Goal: Information Seeking & Learning: Find specific fact

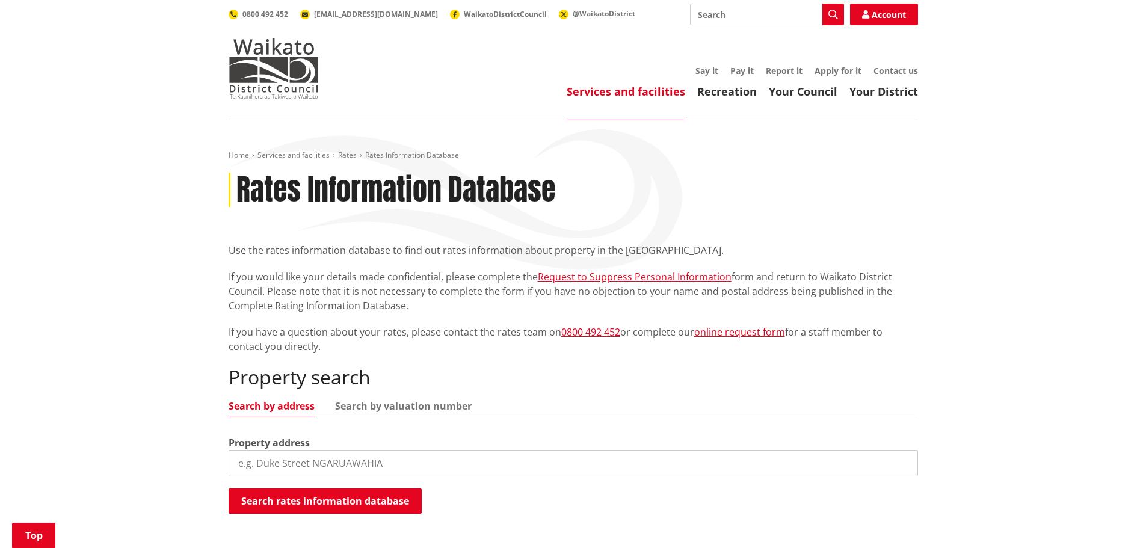
scroll to position [241, 0]
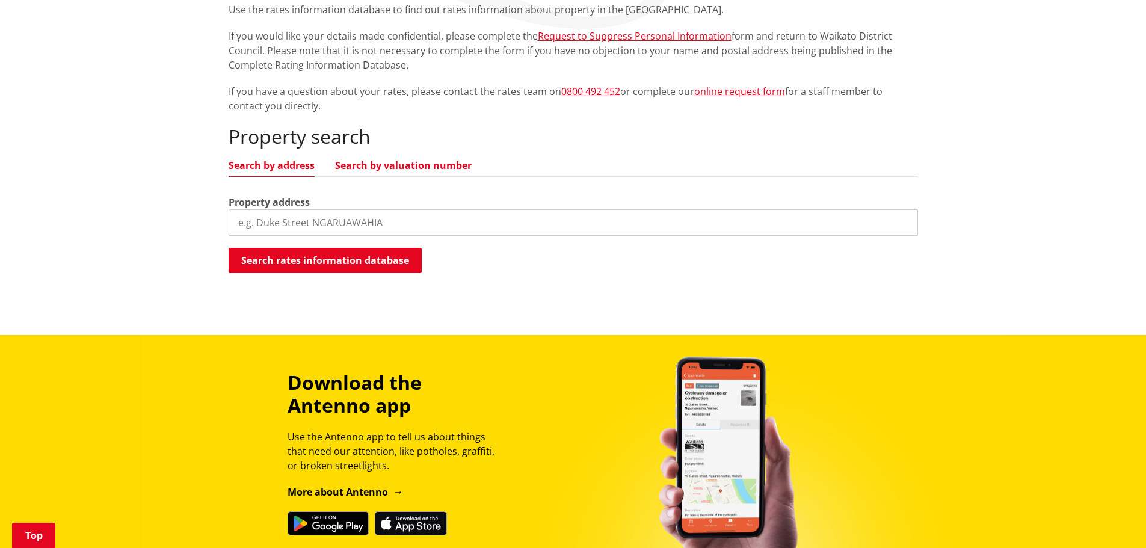
click at [422, 166] on link "Search by valuation number" at bounding box center [403, 166] width 137 height 10
click at [295, 167] on link "Search by address" at bounding box center [272, 166] width 86 height 10
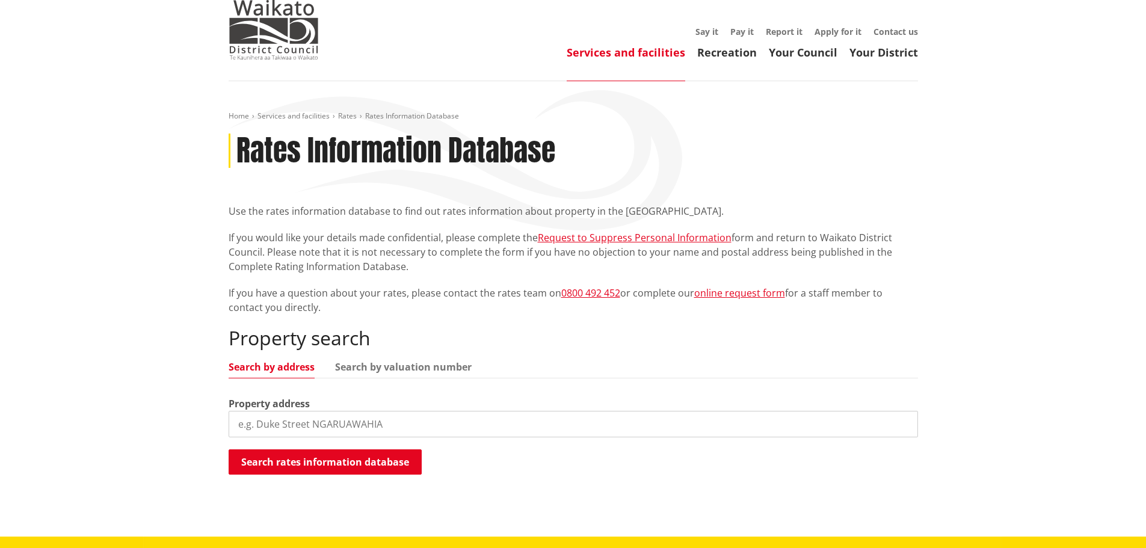
scroll to position [60, 0]
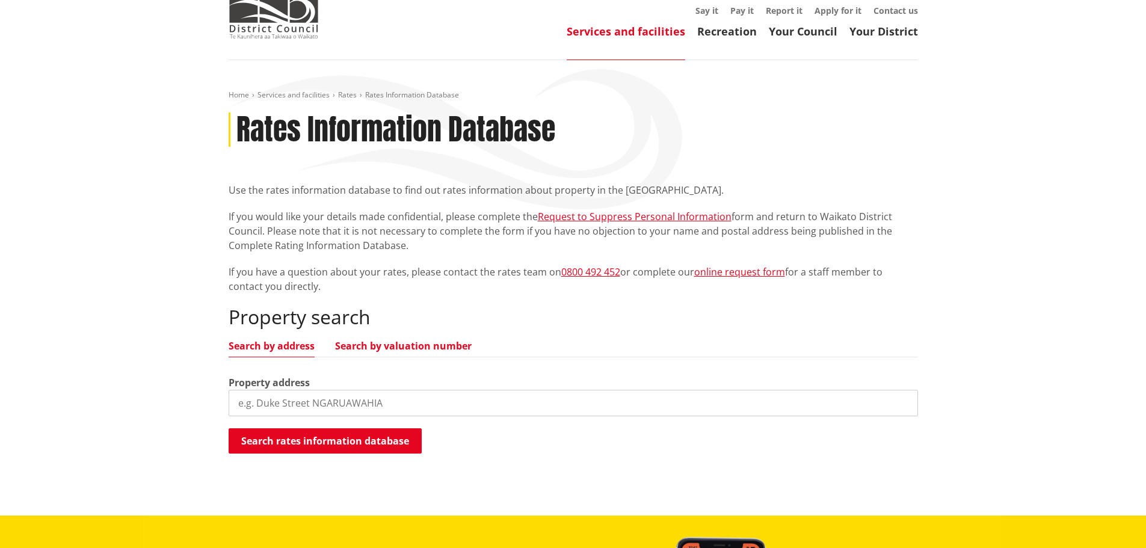
click at [399, 346] on link "Search by valuation number" at bounding box center [403, 346] width 137 height 10
drag, startPoint x: 338, startPoint y: 407, endPoint x: 227, endPoint y: 392, distance: 111.1
click at [227, 392] on div "Home Services and facilities Rates Rates Information Database Rates Information…" at bounding box center [574, 278] width 708 height 377
click at [330, 445] on button "Search rates information database" at bounding box center [325, 440] width 193 height 25
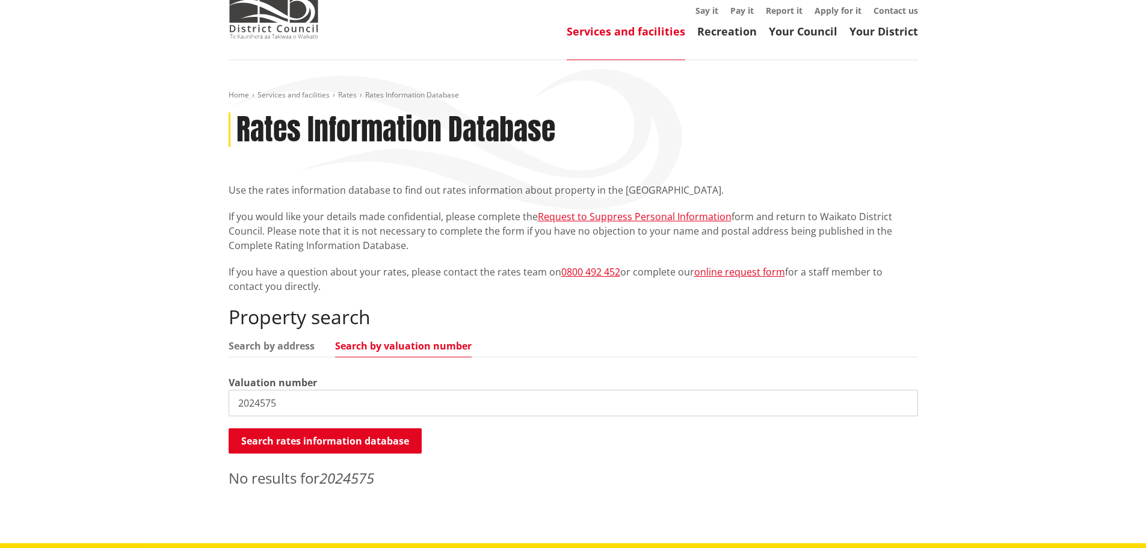
drag, startPoint x: 258, startPoint y: 400, endPoint x: 209, endPoint y: 400, distance: 48.1
click at [209, 400] on div "Home Services and facilities Rates Rates Information Database Rates Information…" at bounding box center [573, 301] width 1146 height 483
type input "RTZ 2024575"
click at [354, 439] on button "Search rates information database" at bounding box center [325, 440] width 193 height 25
click at [292, 349] on link "Search by address" at bounding box center [272, 346] width 86 height 10
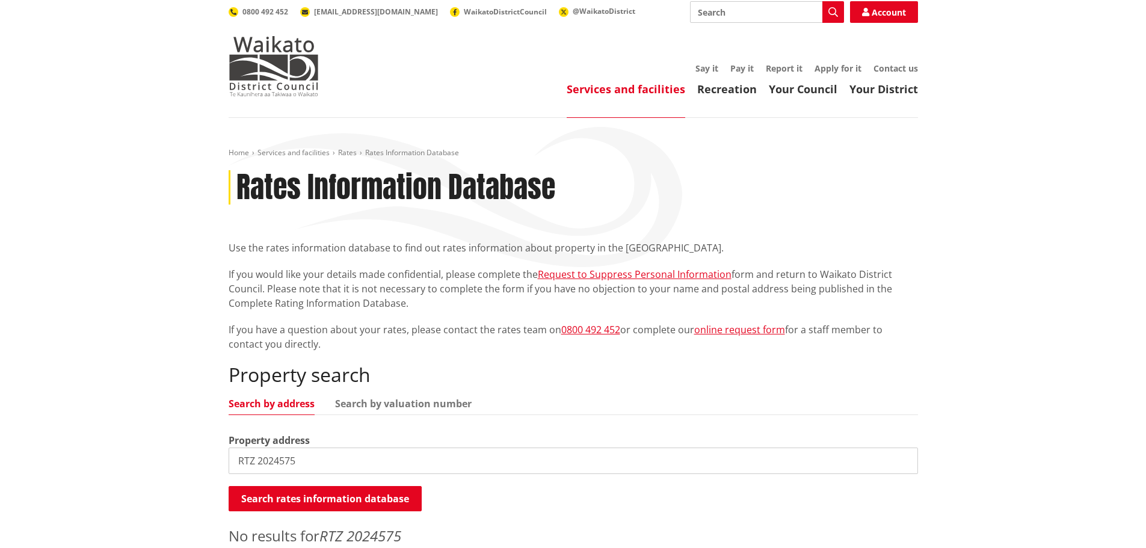
scroll to position [0, 0]
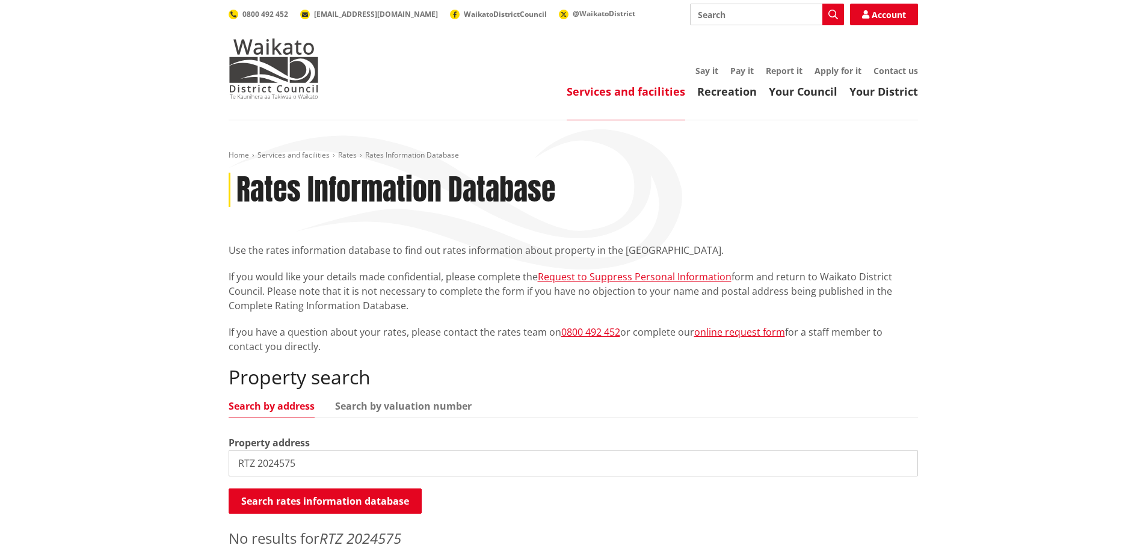
drag, startPoint x: 326, startPoint y: 462, endPoint x: 197, endPoint y: 460, distance: 128.2
click at [199, 458] on div "Home Services and facilities Rates Rates Information Database Rates Information…" at bounding box center [573, 361] width 1146 height 483
type input "77 omahina"
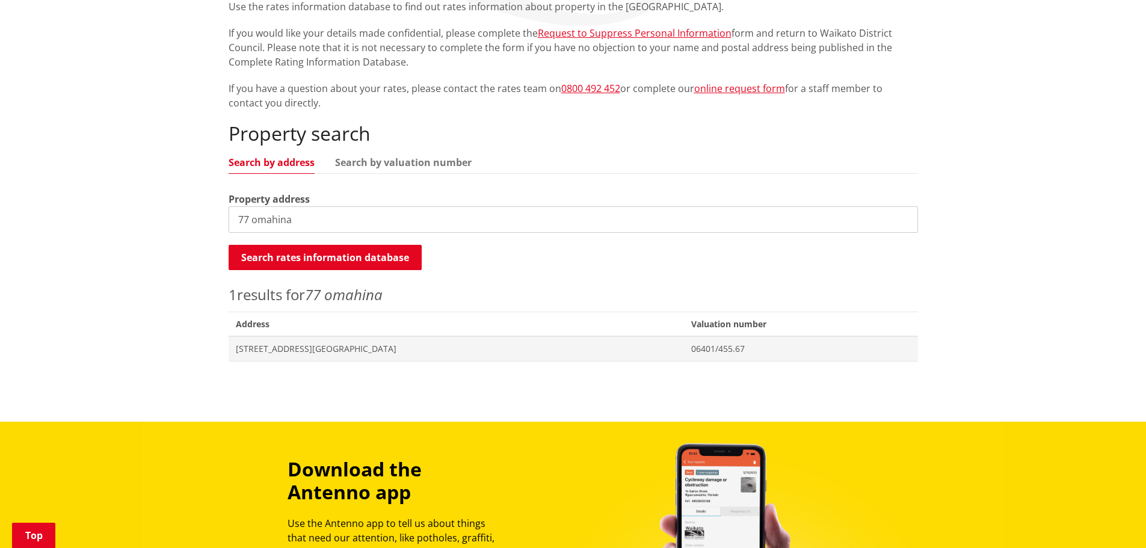
scroll to position [301, 0]
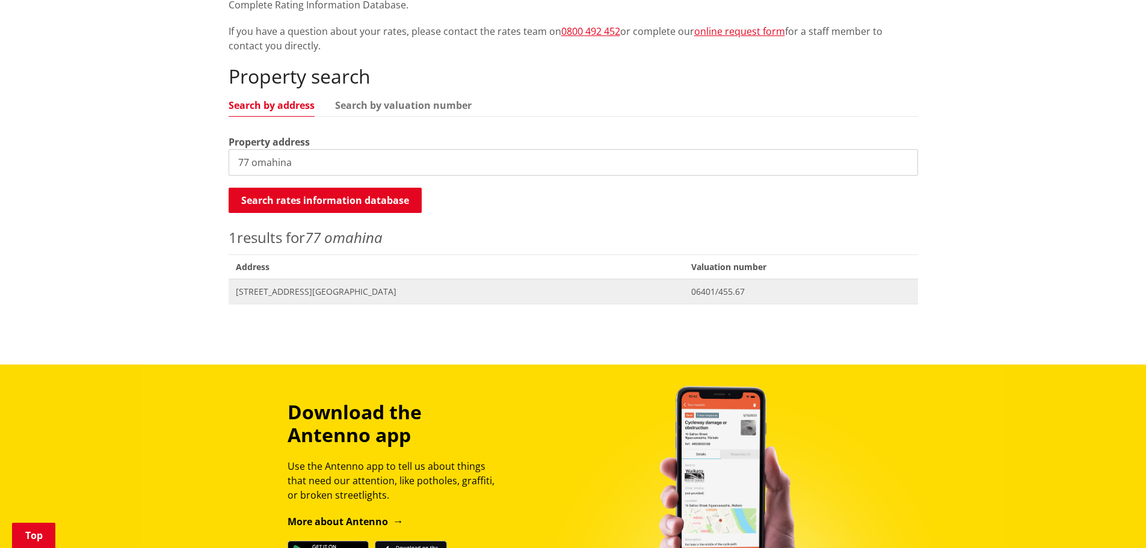
click at [335, 288] on span "[STREET_ADDRESS][GEOGRAPHIC_DATA]" at bounding box center [457, 292] width 442 height 12
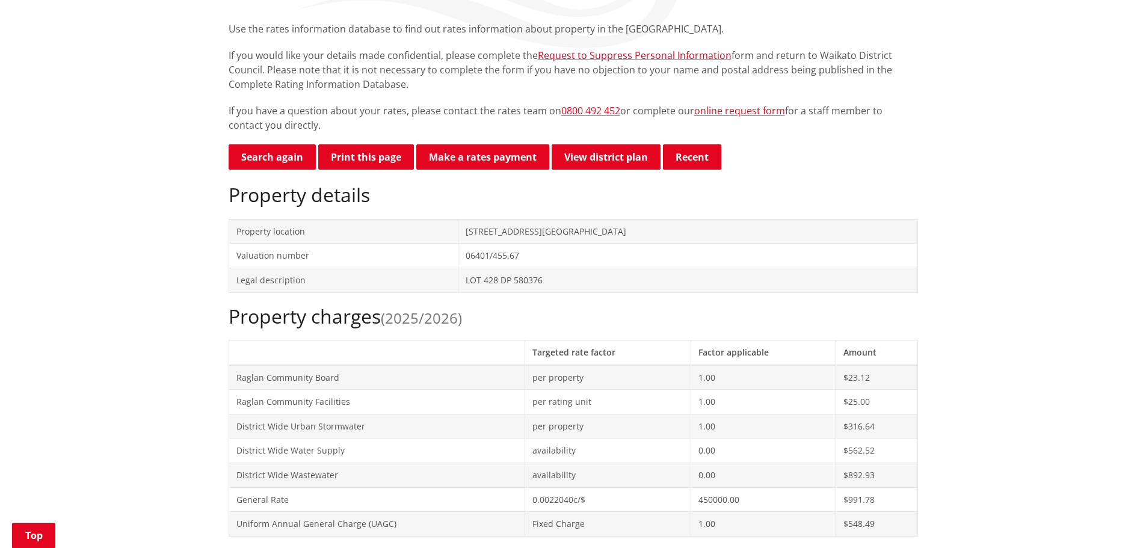
scroll to position [181, 0]
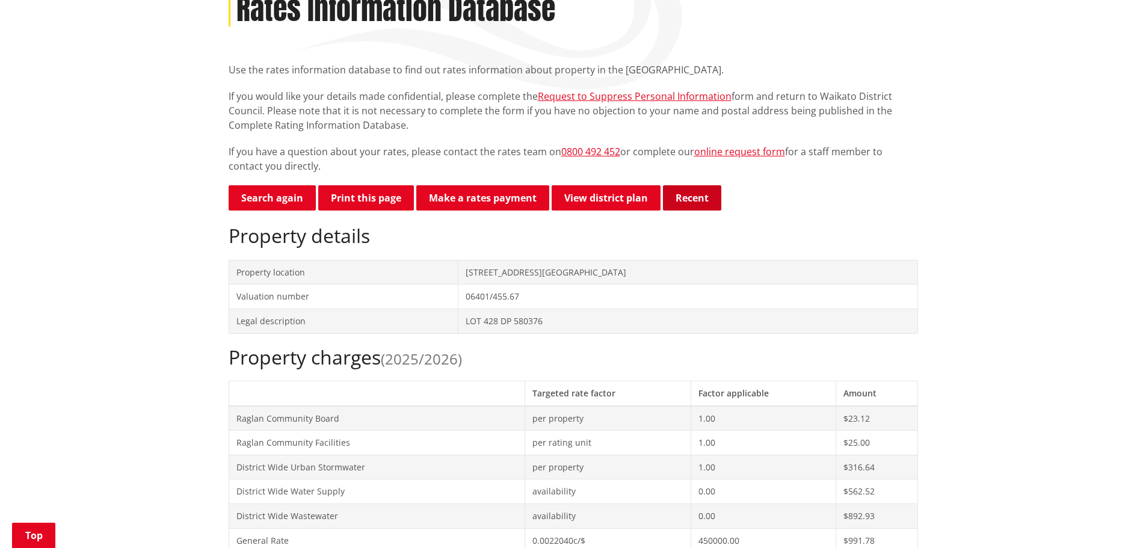
click at [692, 197] on button "Recent" at bounding box center [692, 197] width 58 height 25
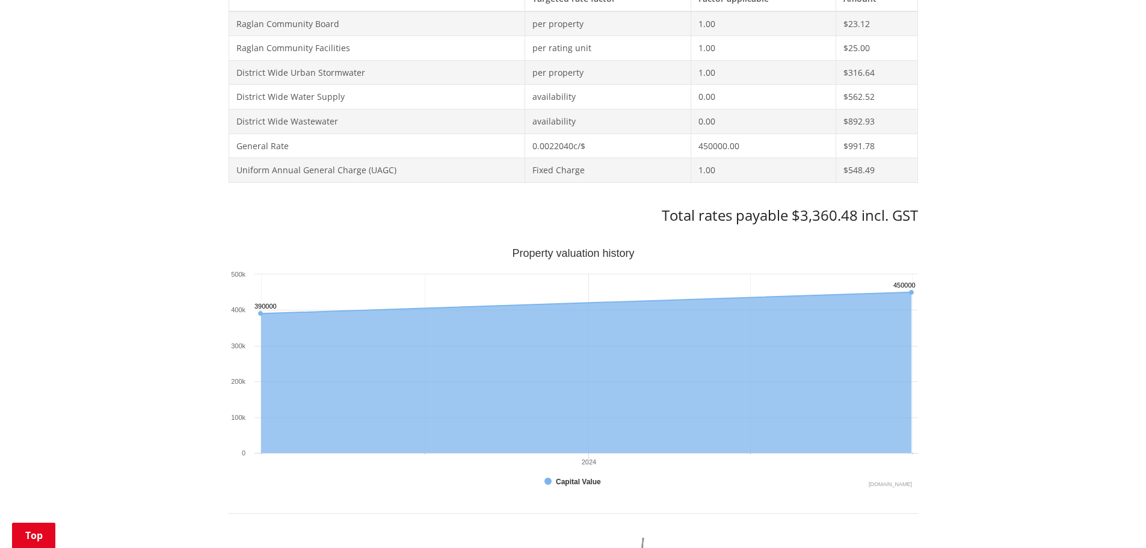
scroll to position [241, 0]
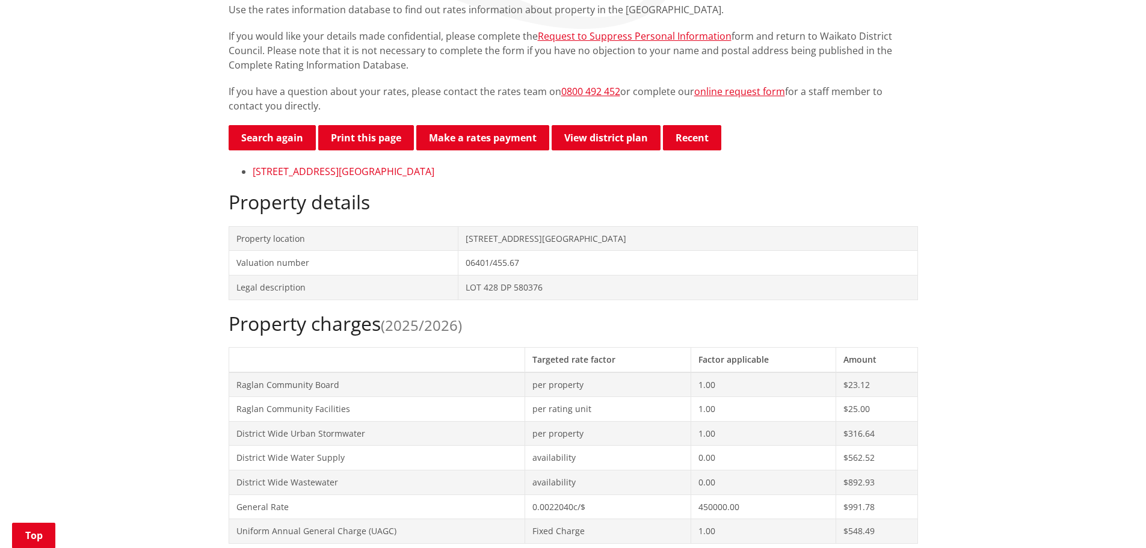
click at [344, 171] on link "[STREET_ADDRESS][GEOGRAPHIC_DATA]" at bounding box center [344, 171] width 182 height 13
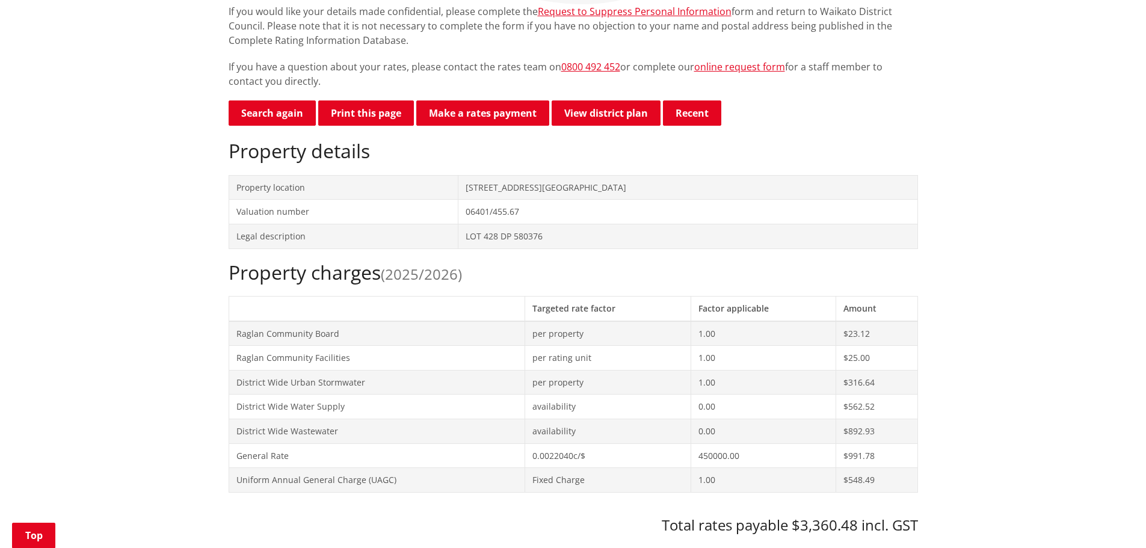
scroll to position [241, 0]
